Goal: Browse casually

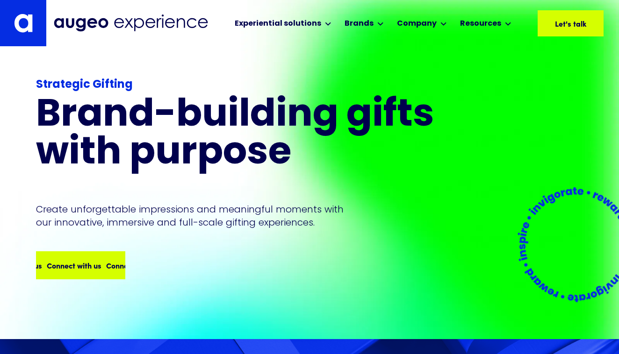
click at [102, 268] on div "Connect with us Connect with us Connect with us Connect with us" at bounding box center [103, 265] width 237 height 11
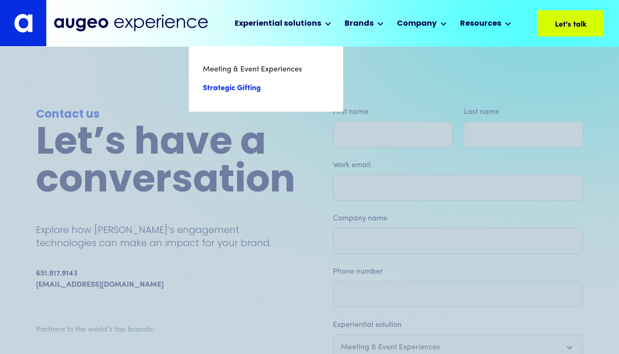
click at [248, 88] on link "Strategic Gifting" at bounding box center [266, 88] width 126 height 19
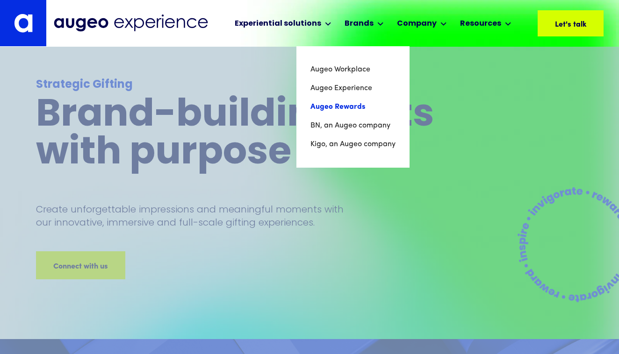
click at [345, 106] on link "Augeo Rewards" at bounding box center [352, 107] width 85 height 19
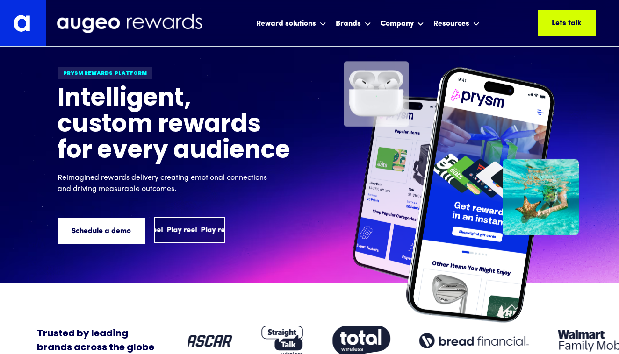
click at [200, 230] on div "Play reel Play reel Play reel Play reel Play reel Play reel" at bounding box center [190, 230] width 70 height 24
